Goal: Unclear

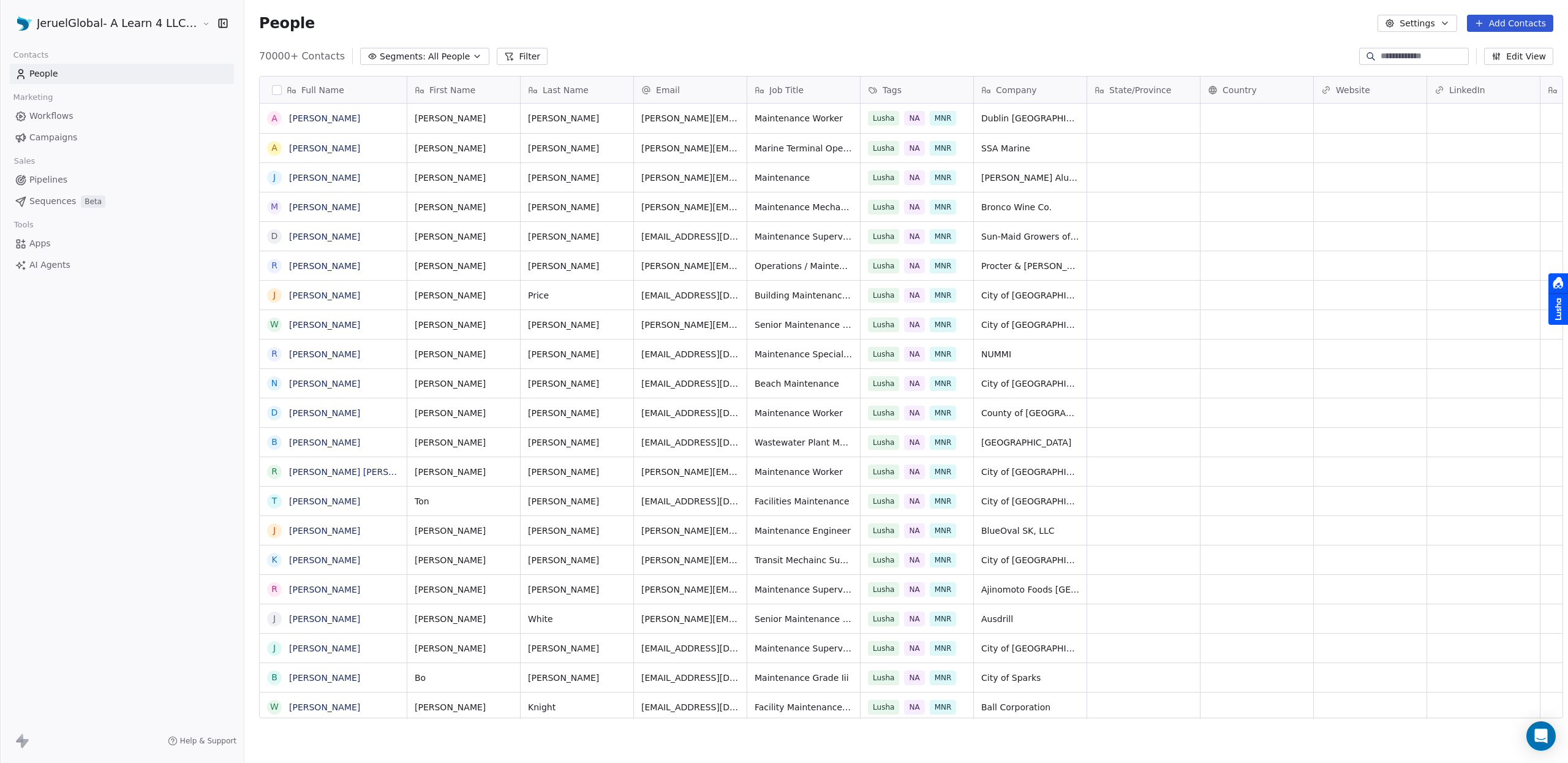
scroll to position [661, 1324]
